Goal: Task Accomplishment & Management: Complete application form

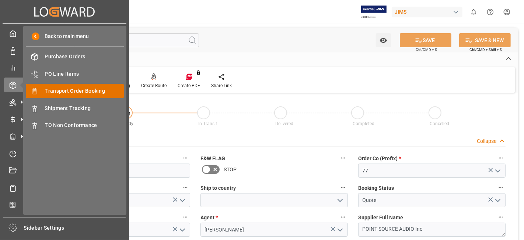
click at [99, 90] on span "Transport Order Booking" at bounding box center [84, 91] width 79 height 8
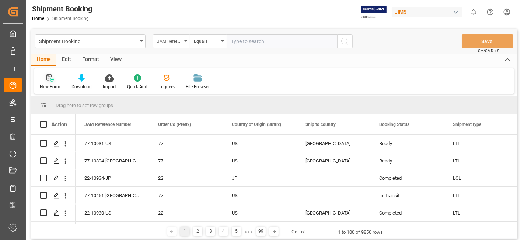
click at [47, 81] on div "New Form" at bounding box center [50, 82] width 32 height 16
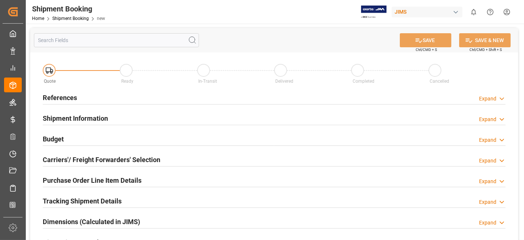
click at [126, 97] on div "References Expand" at bounding box center [274, 97] width 463 height 14
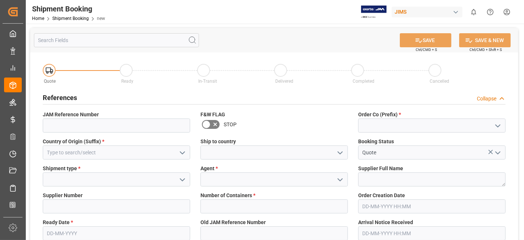
click at [498, 130] on button "open menu" at bounding box center [497, 125] width 11 height 11
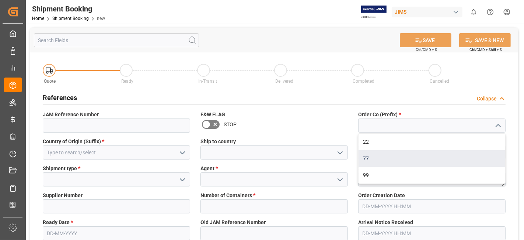
click at [438, 156] on div "77" at bounding box center [432, 158] width 147 height 17
type input "77"
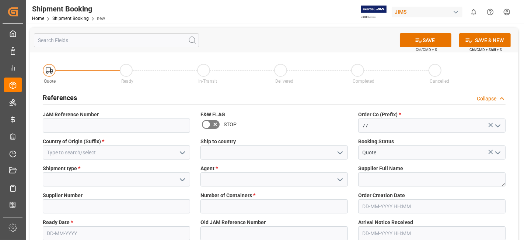
click at [183, 150] on icon "open menu" at bounding box center [182, 152] width 9 height 9
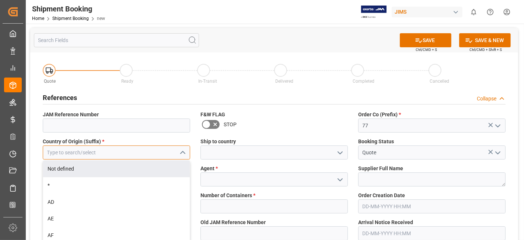
click at [122, 150] on input at bounding box center [116, 152] width 147 height 14
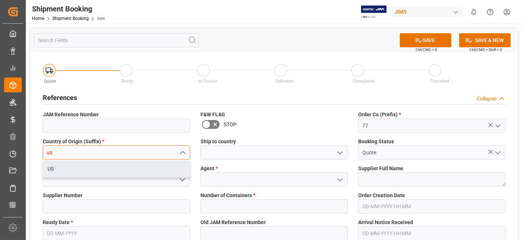
click at [140, 167] on div "US" at bounding box center [116, 168] width 147 height 17
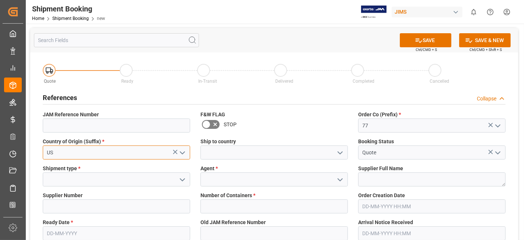
type input "US"
click at [340, 151] on icon "open menu" at bounding box center [340, 152] width 9 height 9
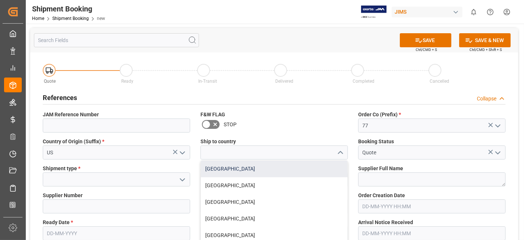
click at [309, 172] on div "[GEOGRAPHIC_DATA]" at bounding box center [274, 168] width 147 height 17
type input "[GEOGRAPHIC_DATA]"
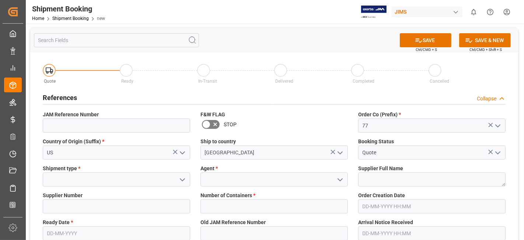
click at [180, 181] on icon "open menu" at bounding box center [182, 179] width 9 height 9
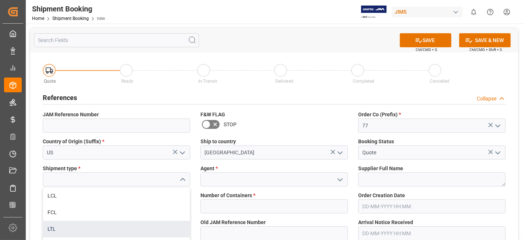
click at [124, 224] on div "LTL" at bounding box center [116, 228] width 147 height 17
type input "LTL"
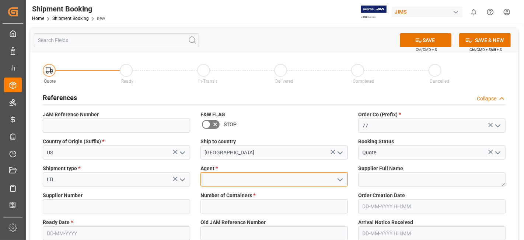
click at [294, 181] on input at bounding box center [274, 179] width 147 height 14
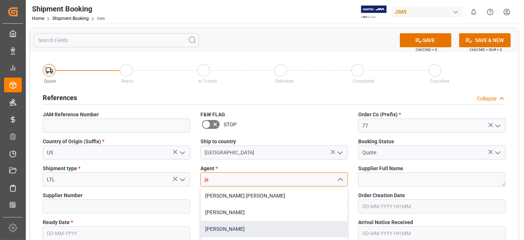
click at [304, 226] on div "[PERSON_NAME]" at bounding box center [274, 228] width 147 height 17
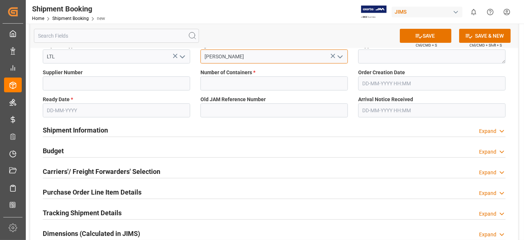
scroll to position [82, 0]
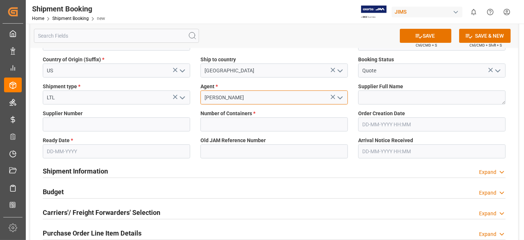
type input "[PERSON_NAME]"
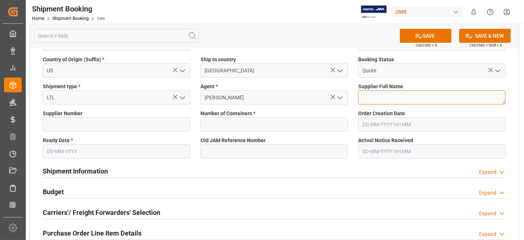
click at [386, 97] on textarea at bounding box center [431, 97] width 147 height 14
click at [412, 95] on textarea at bounding box center [431, 97] width 147 height 14
paste textarea "[PERSON_NAME] Professional, Inc."
type textarea "[PERSON_NAME] Professional, Inc."
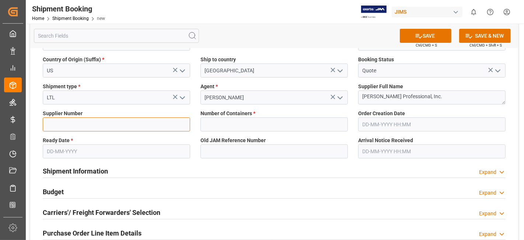
click at [63, 125] on input at bounding box center [116, 124] width 147 height 14
type input "1129"
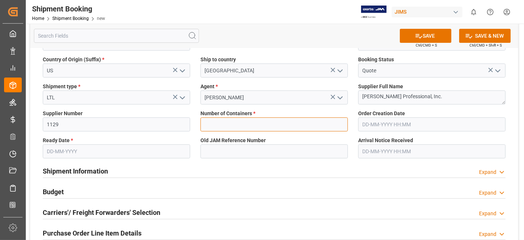
click at [314, 122] on input "text" at bounding box center [274, 124] width 147 height 14
type input "0"
click at [80, 151] on input "text" at bounding box center [116, 151] width 147 height 14
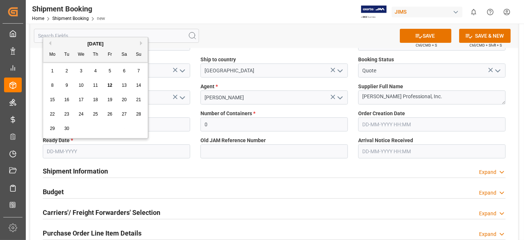
click at [74, 123] on div "29 30 1 2 3 4 5" at bounding box center [95, 128] width 101 height 14
click at [109, 101] on span "19" at bounding box center [109, 99] width 5 height 5
type input "[DATE]"
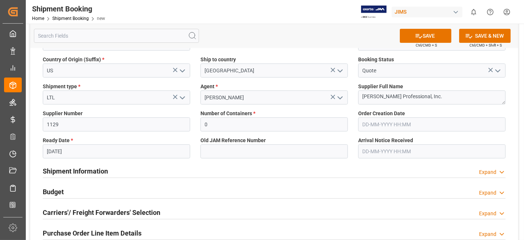
click at [421, 42] on span "Ctrl/CMD + S" at bounding box center [426, 45] width 21 height 6
click at [419, 35] on icon at bounding box center [419, 36] width 8 height 8
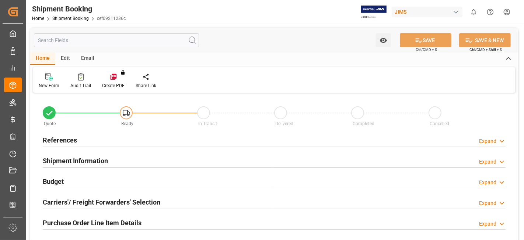
type input "0"
type input "[DATE]"
click at [80, 133] on div "References Expand" at bounding box center [274, 139] width 463 height 14
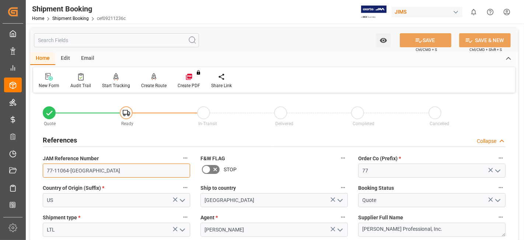
drag, startPoint x: 88, startPoint y: 174, endPoint x: 30, endPoint y: 169, distance: 58.8
click at [74, 138] on h2 "References" at bounding box center [60, 140] width 34 height 10
